Goal: Book appointment/travel/reservation

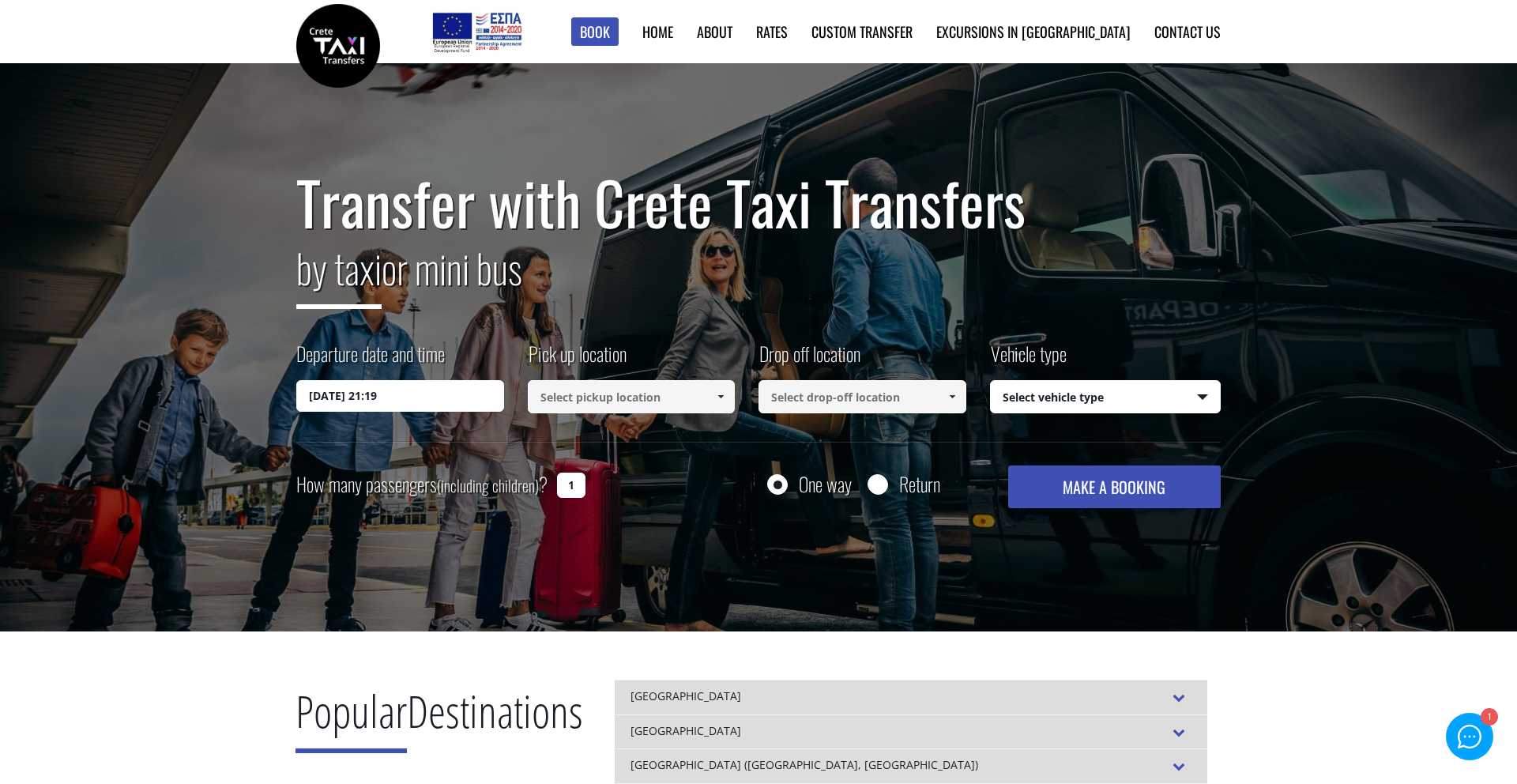
click at [435, 393] on input "[DATE] 21:19" at bounding box center [401, 395] width 208 height 31
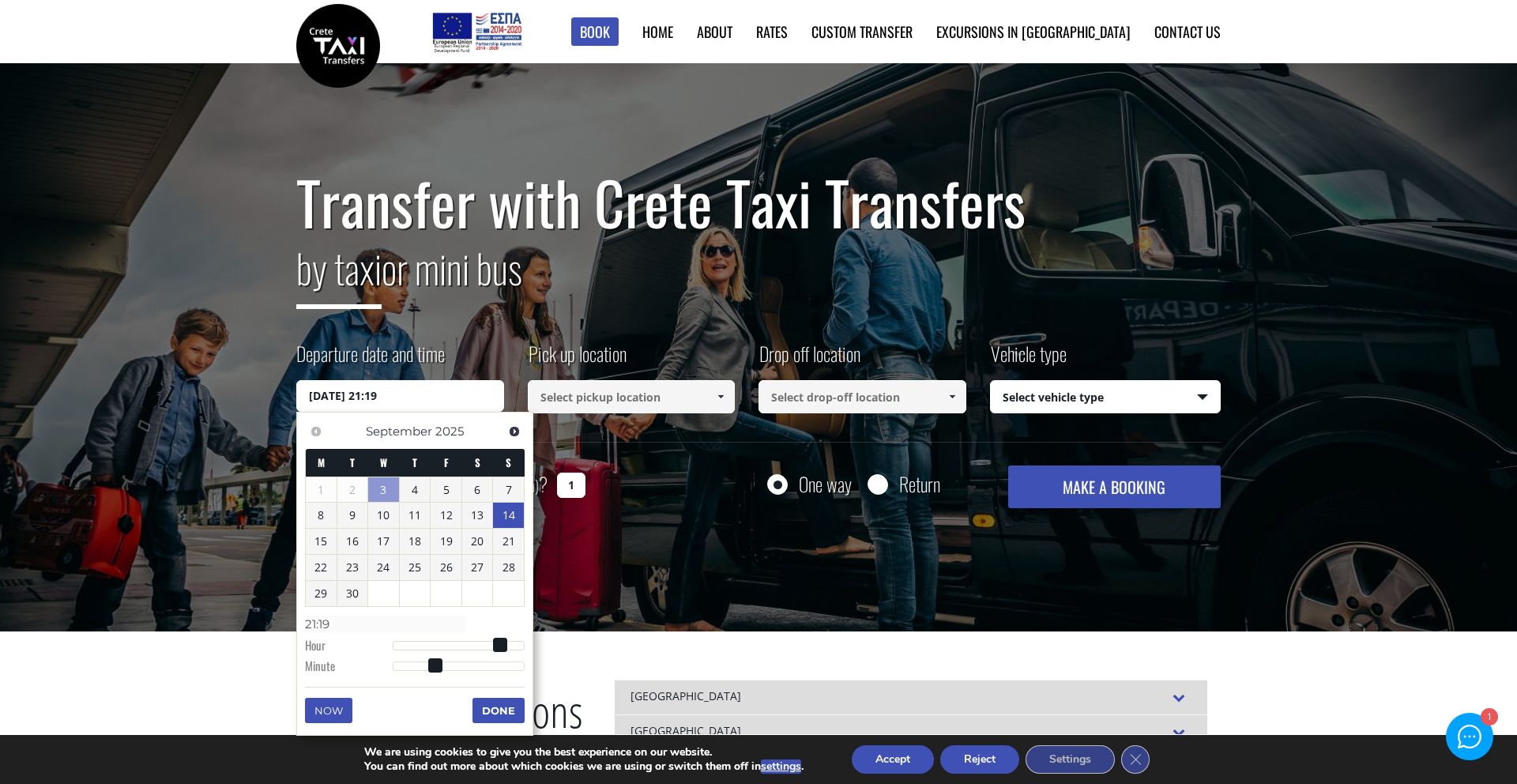
click at [504, 522] on link "14" at bounding box center [509, 515] width 31 height 26
type input "[DATE] 00:00"
click at [513, 518] on link "14" at bounding box center [509, 516] width 31 height 26
click at [602, 410] on input at bounding box center [632, 396] width 208 height 33
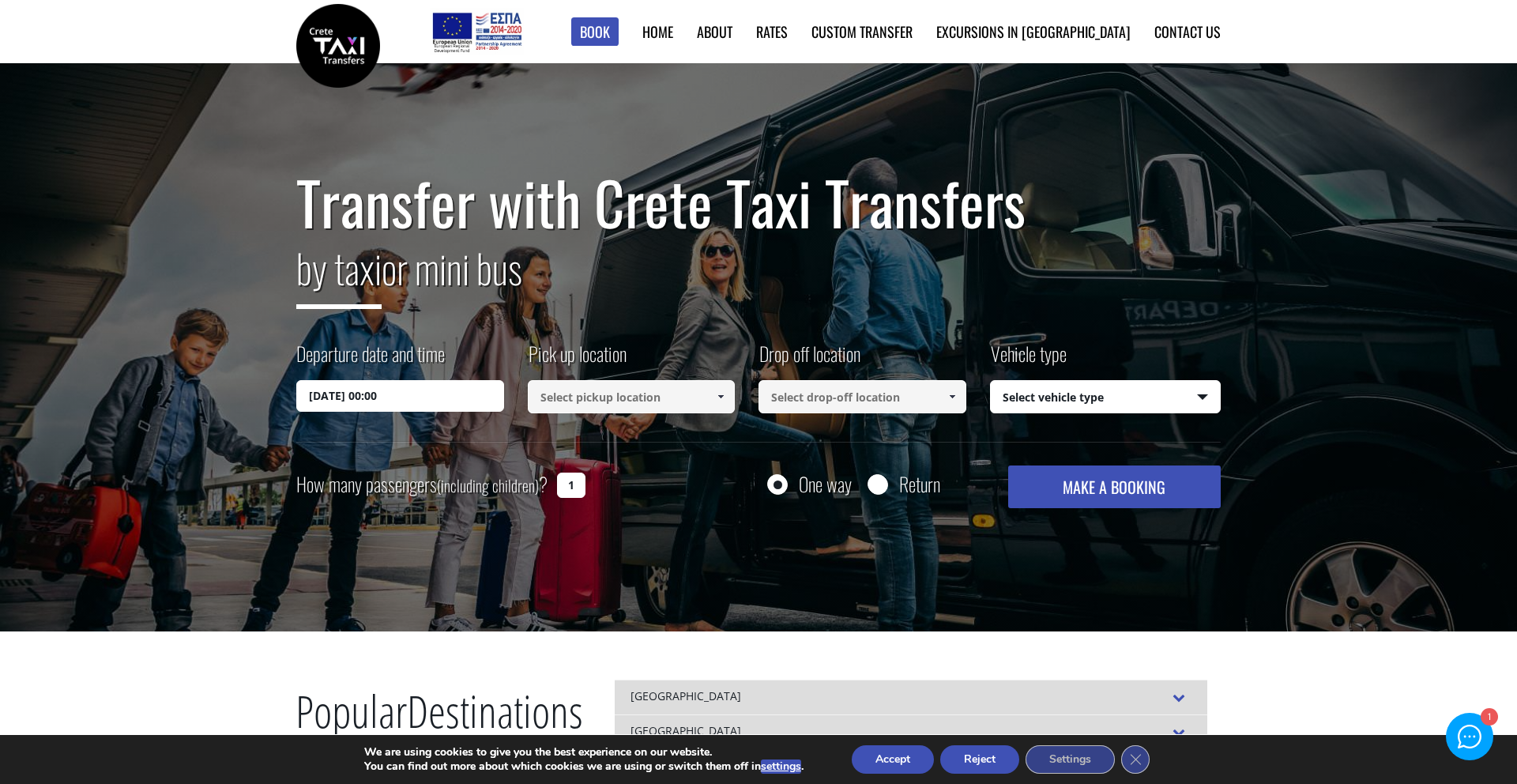
click at [601, 401] on input at bounding box center [632, 396] width 208 height 33
click at [729, 397] on link at bounding box center [720, 396] width 26 height 33
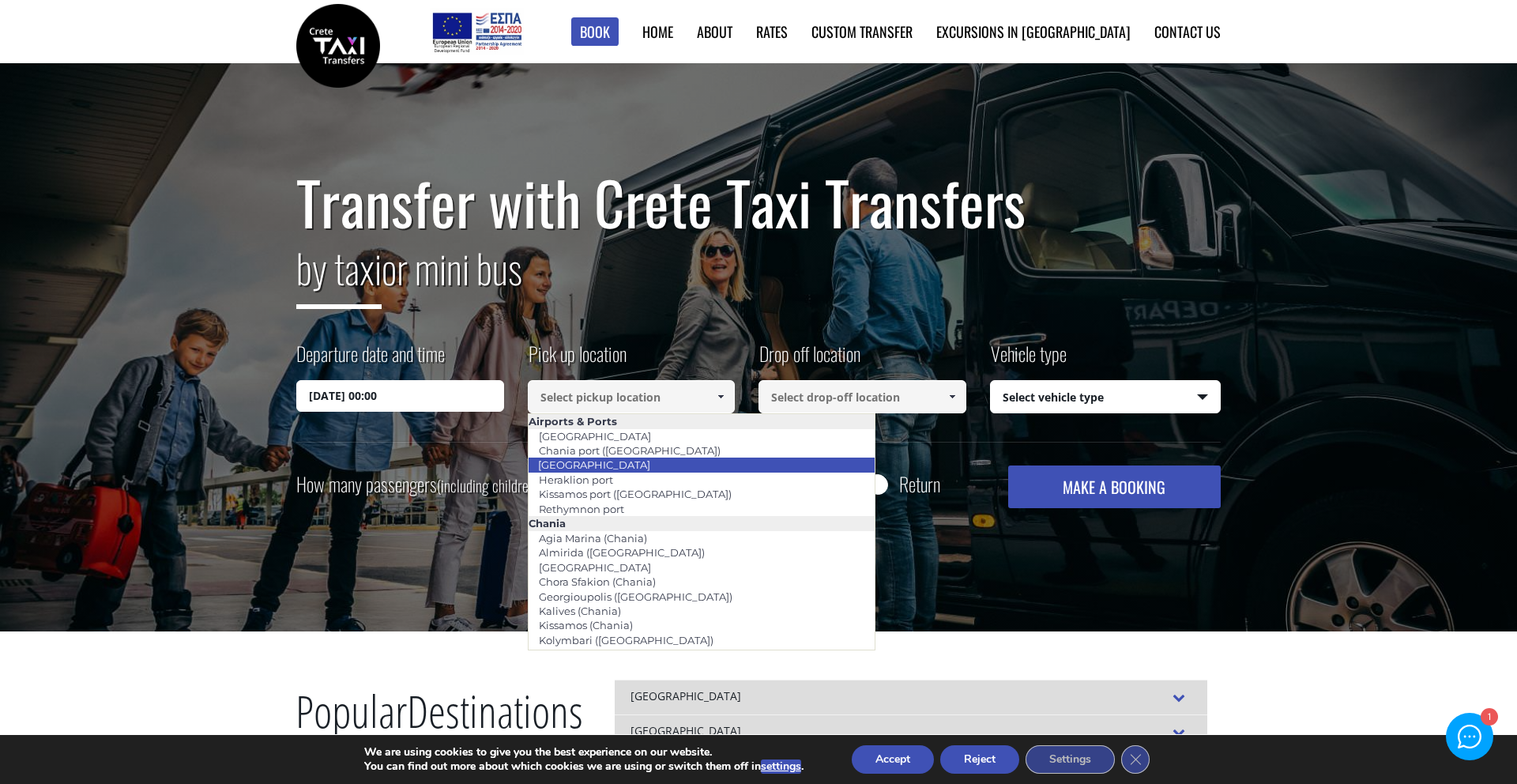
click at [627, 467] on link "[GEOGRAPHIC_DATA]" at bounding box center [593, 464] width 133 height 22
type input "[GEOGRAPHIC_DATA]"
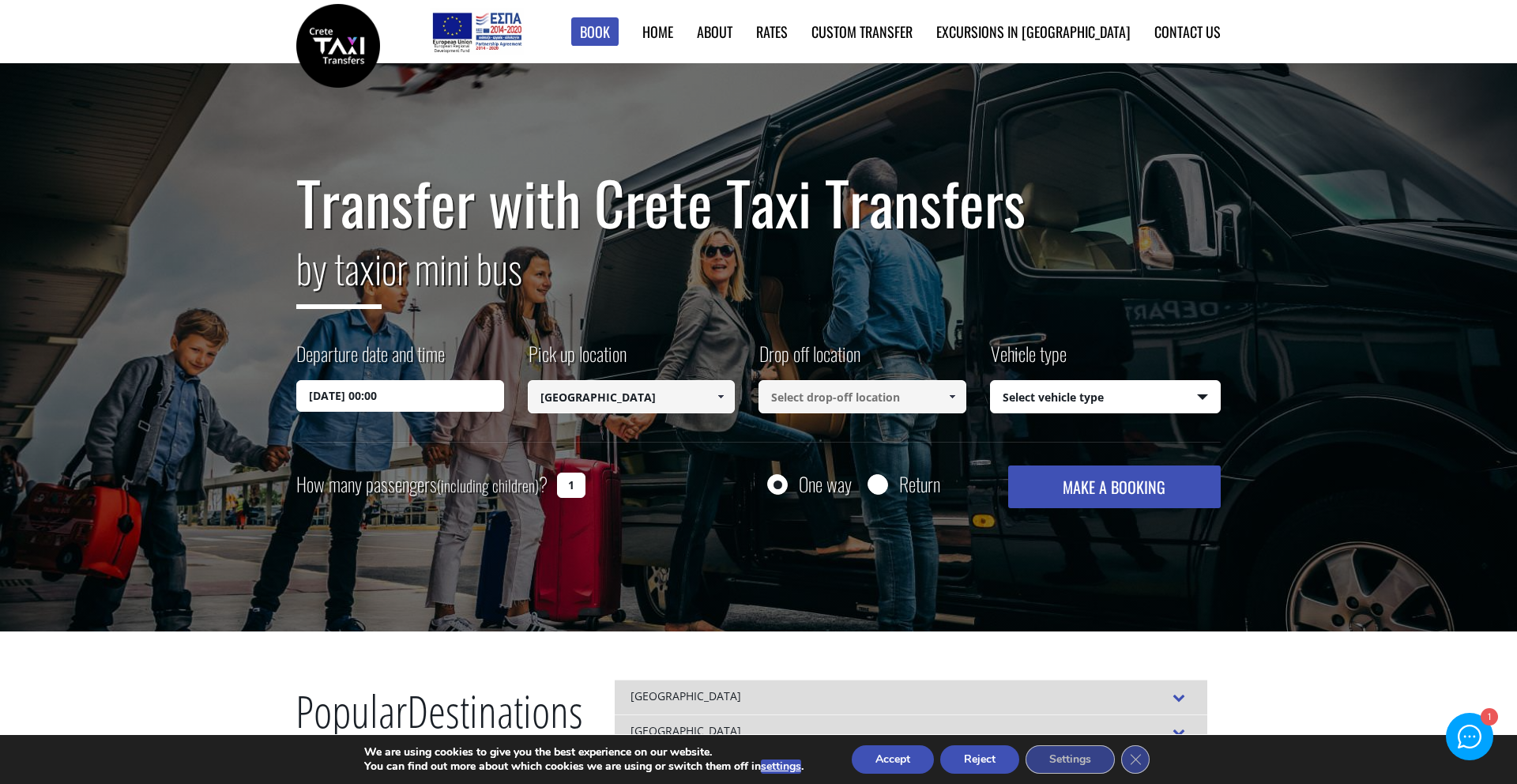
click at [709, 396] on link at bounding box center [720, 396] width 26 height 33
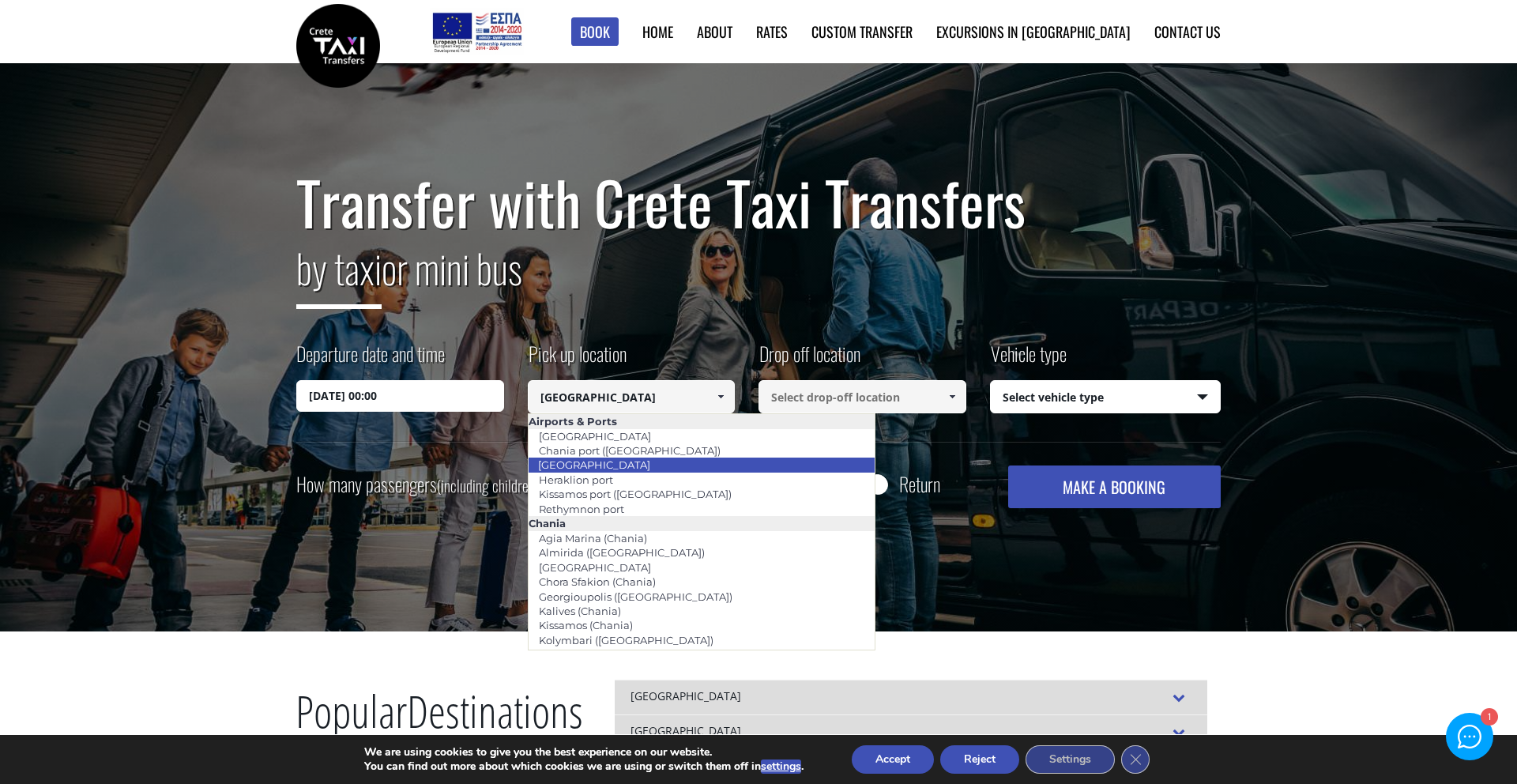
click at [622, 469] on link "[GEOGRAPHIC_DATA]" at bounding box center [593, 464] width 133 height 22
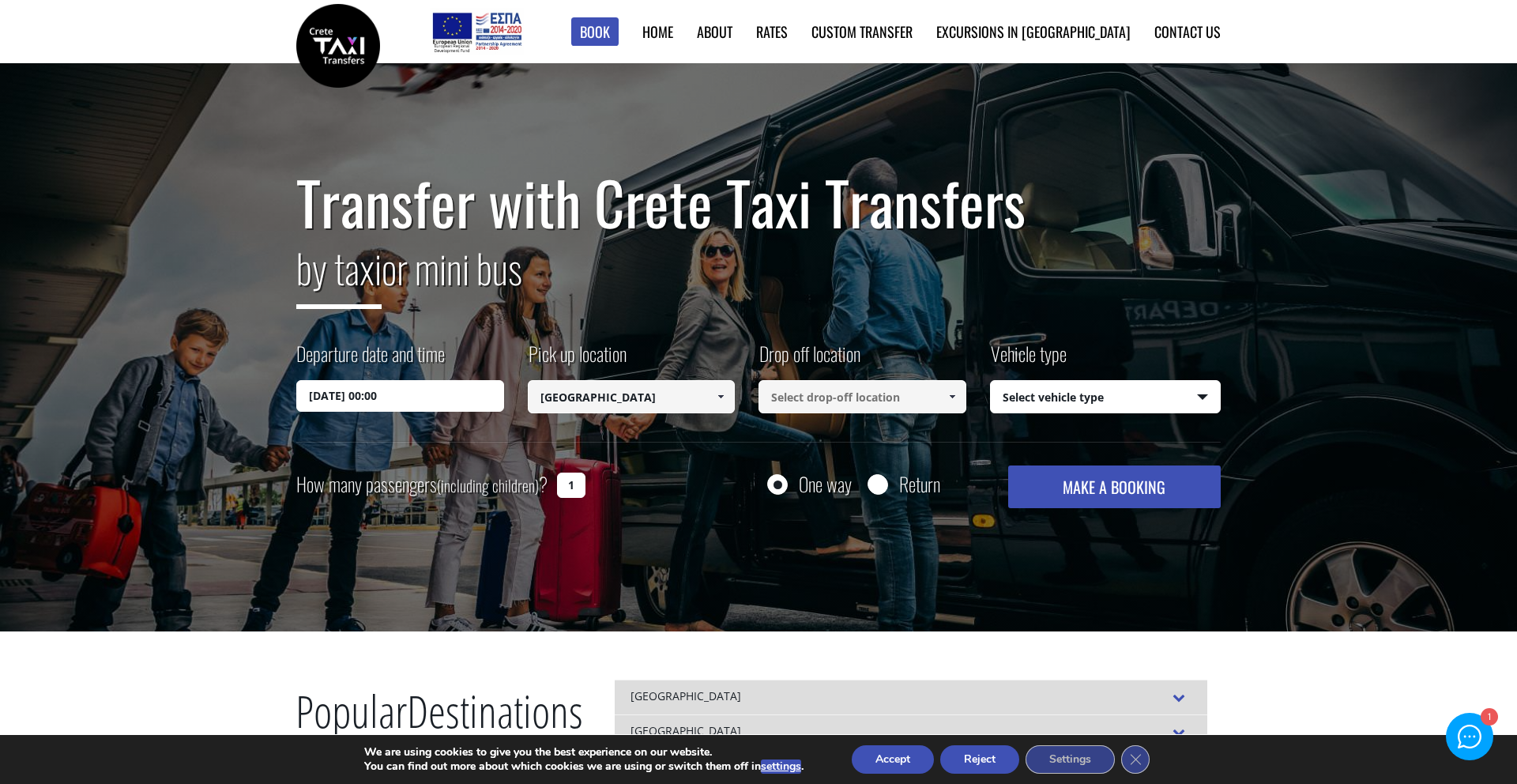
click at [877, 400] on input at bounding box center [862, 396] width 208 height 33
click at [950, 398] on span at bounding box center [951, 396] width 12 height 12
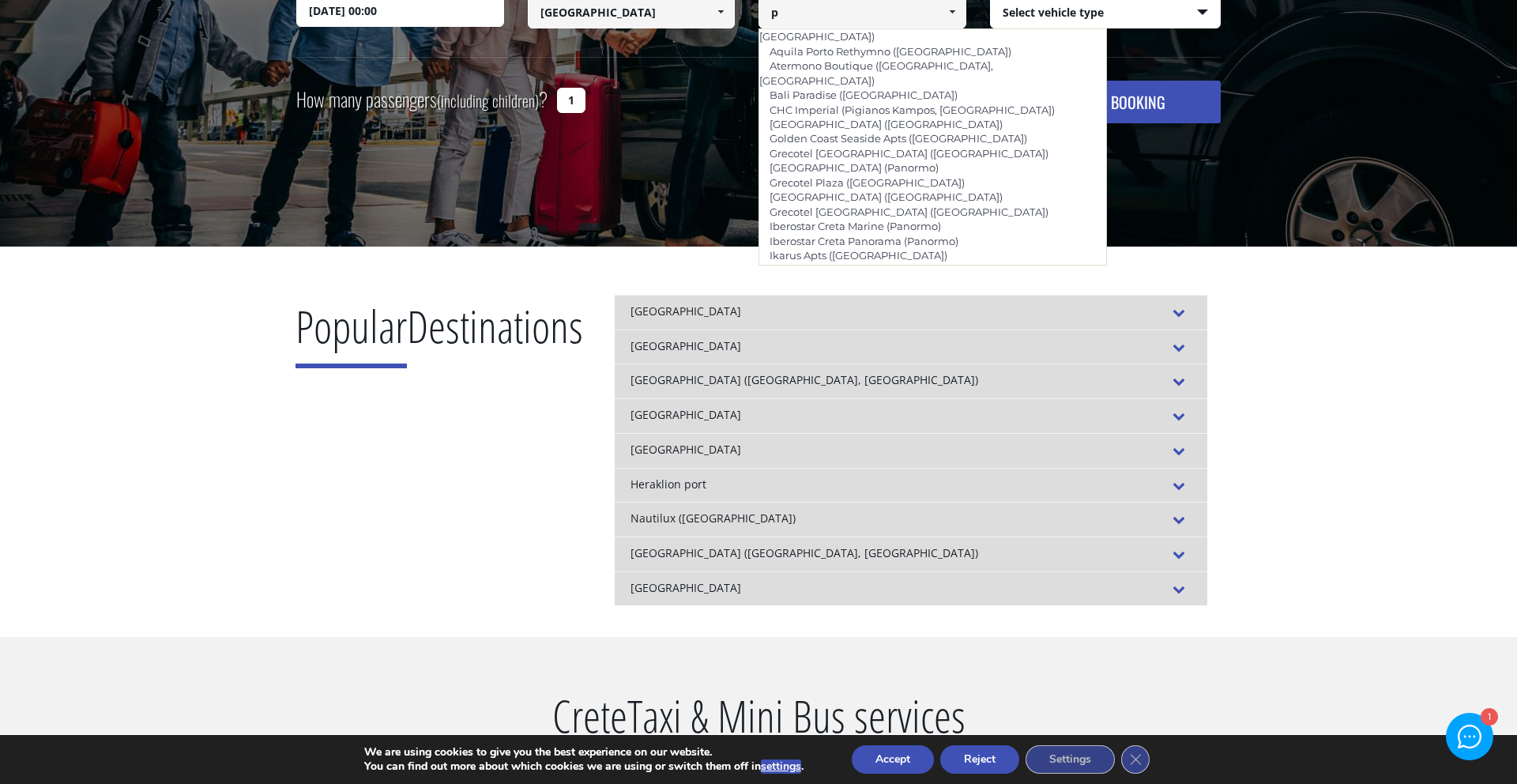
scroll to position [397, 0]
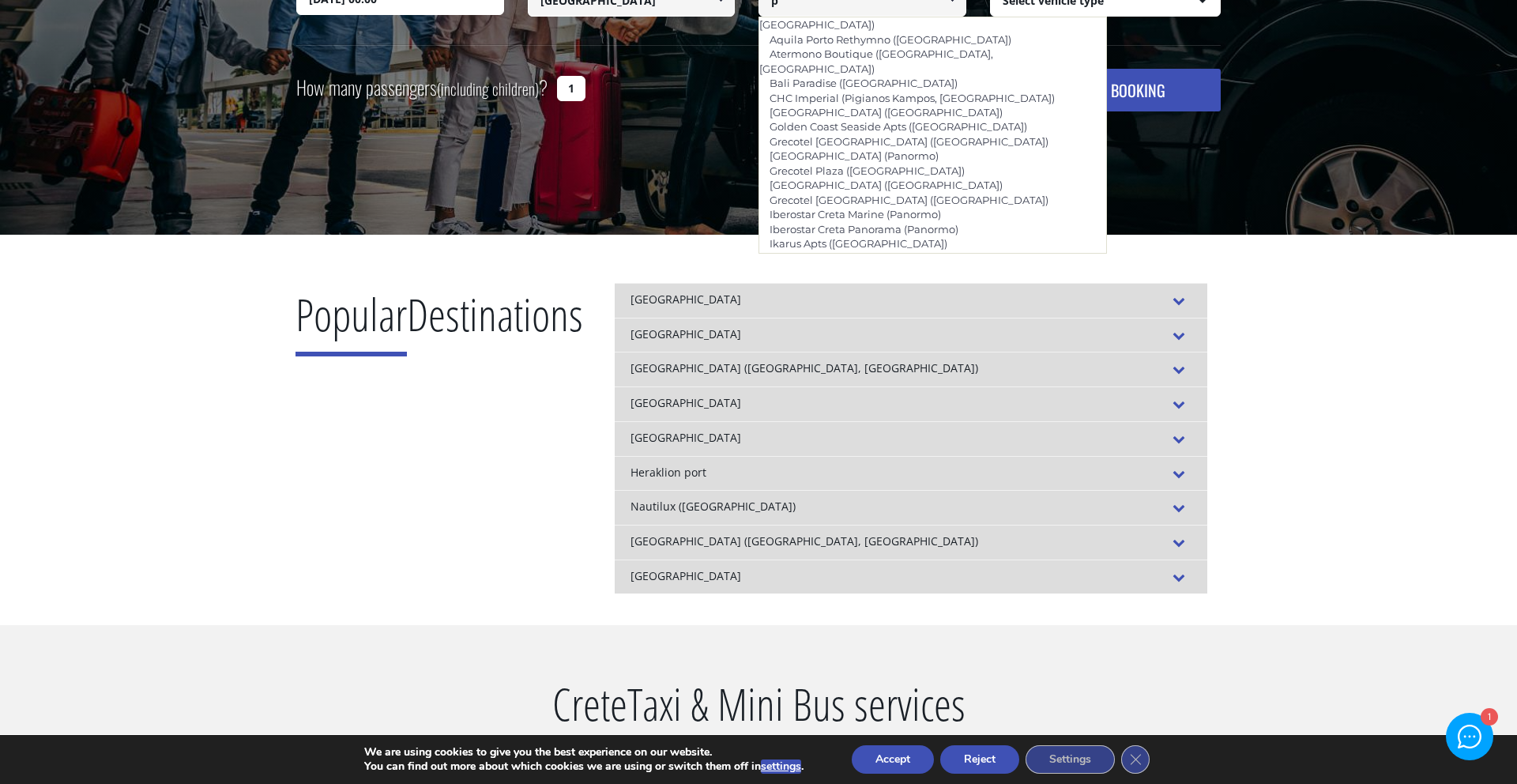
type input "p"
